Goal: Navigation & Orientation: Find specific page/section

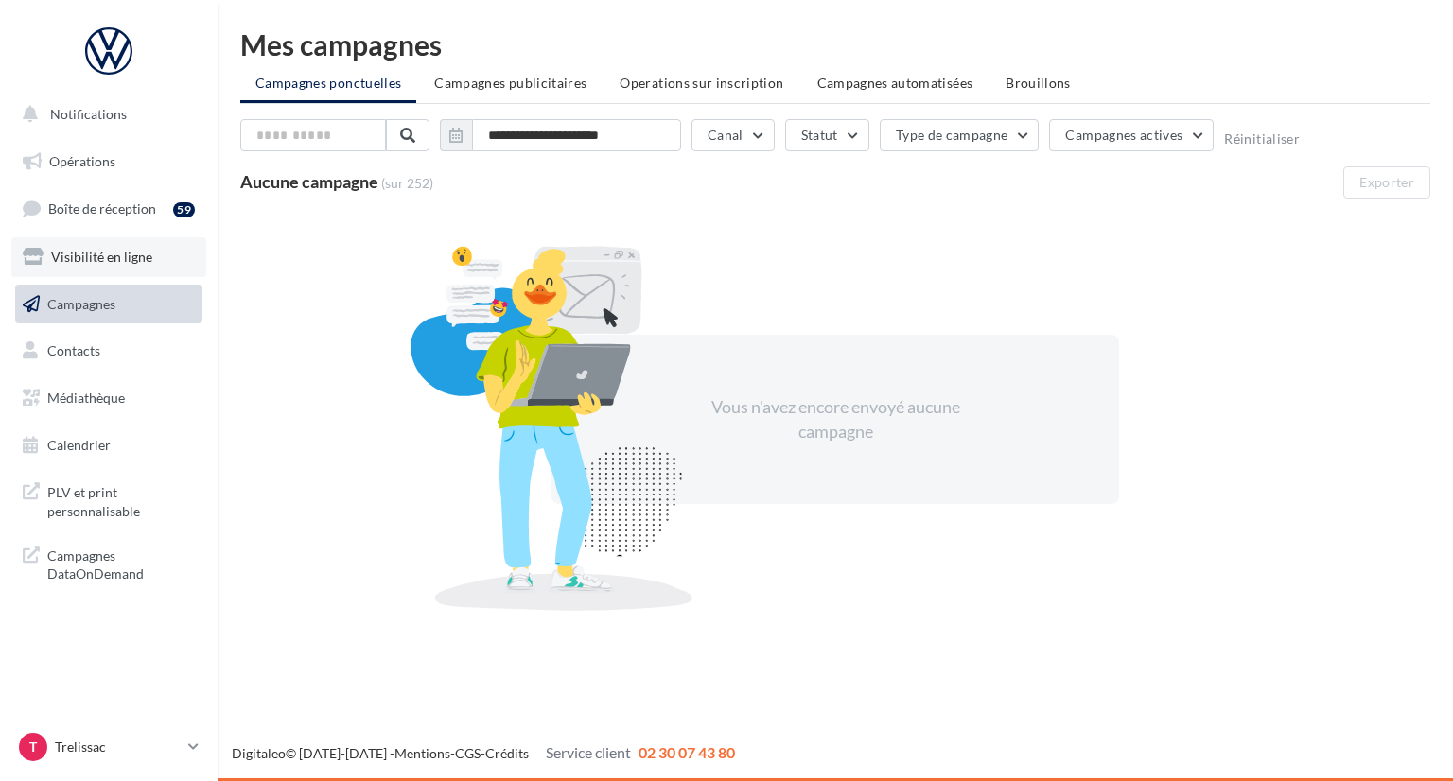
click at [123, 264] on span "Visibilité en ligne" at bounding box center [101, 257] width 101 height 16
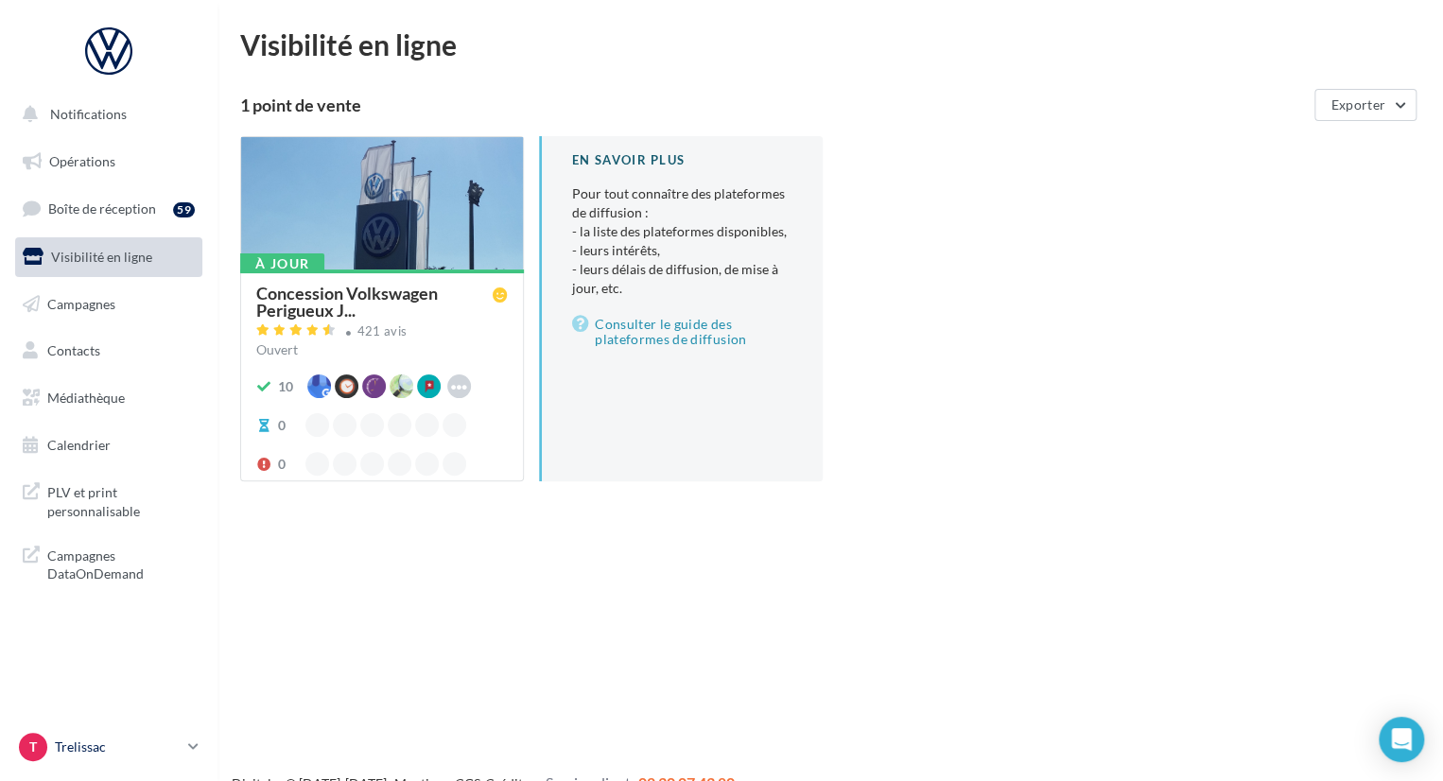
click at [178, 756] on p "Trelissac" at bounding box center [118, 747] width 126 height 19
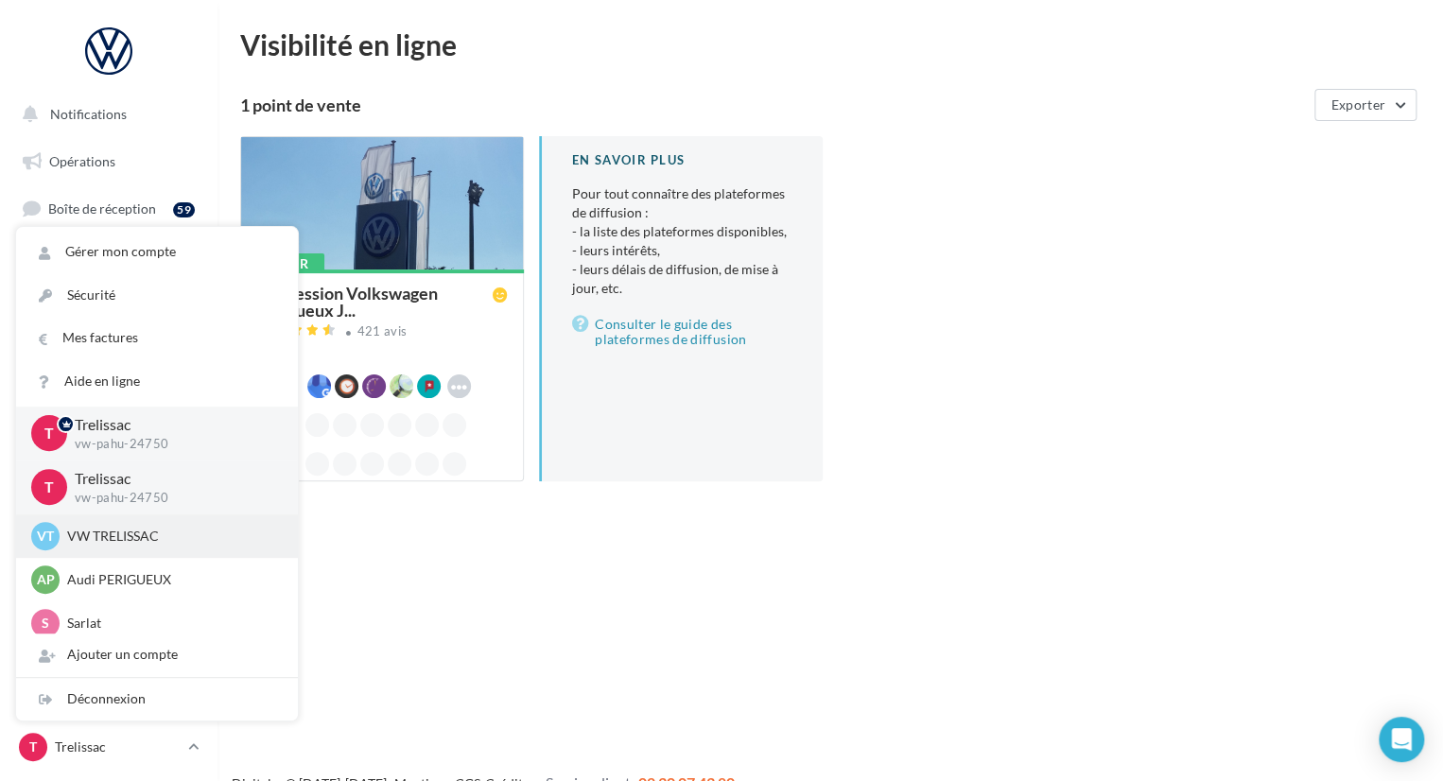
click at [53, 536] on span "VT" at bounding box center [45, 536] width 17 height 19
